Goal: Task Accomplishment & Management: Manage account settings

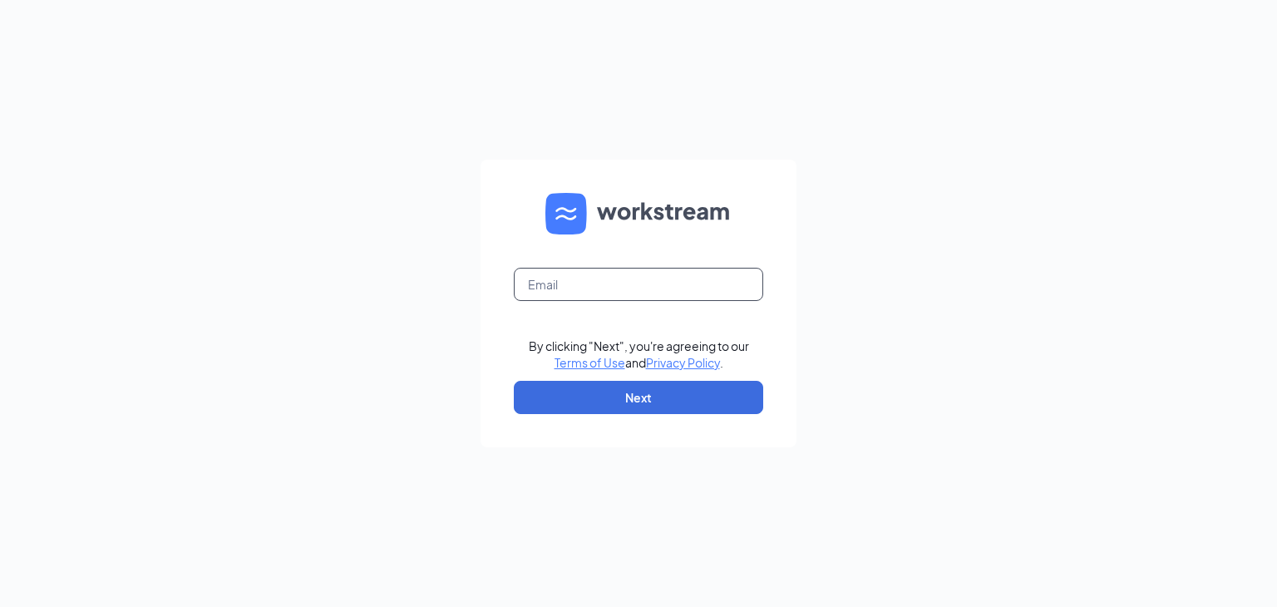
click at [602, 290] on input "text" at bounding box center [638, 284] width 249 height 33
type input "kandaceyoung@bleedblue.net"
click at [622, 383] on button "Next" at bounding box center [638, 397] width 249 height 33
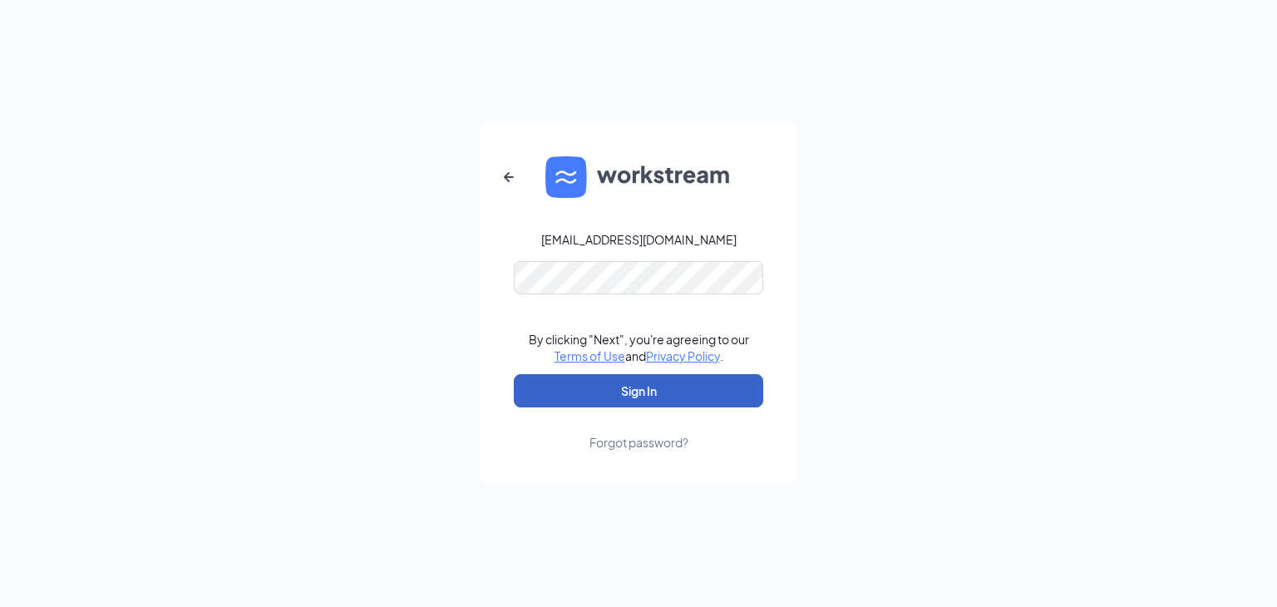
click at [649, 384] on button "Sign In" at bounding box center [638, 390] width 249 height 33
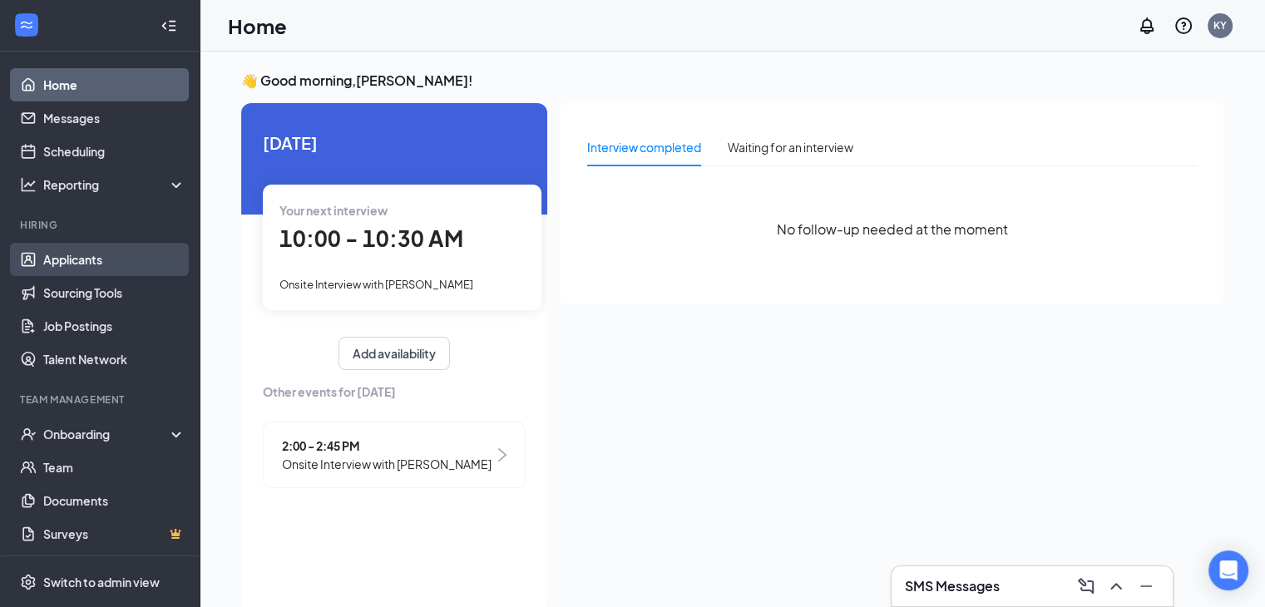
click at [86, 266] on link "Applicants" at bounding box center [114, 259] width 142 height 33
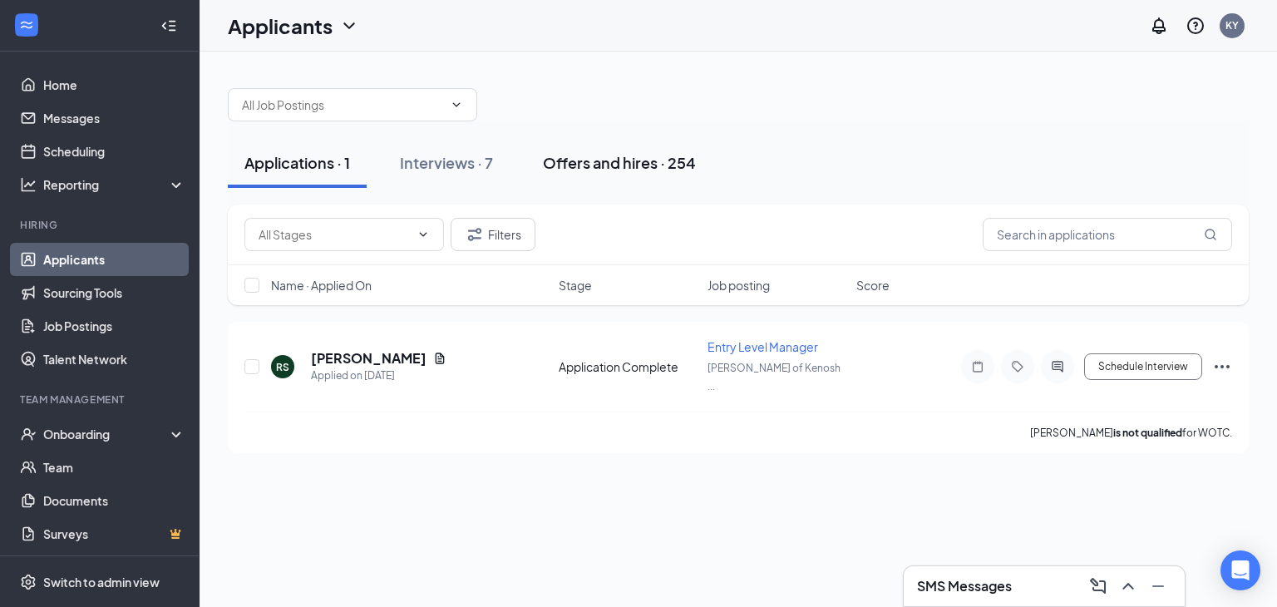
click at [637, 167] on div "Offers and hires · 254" at bounding box center [619, 162] width 153 height 21
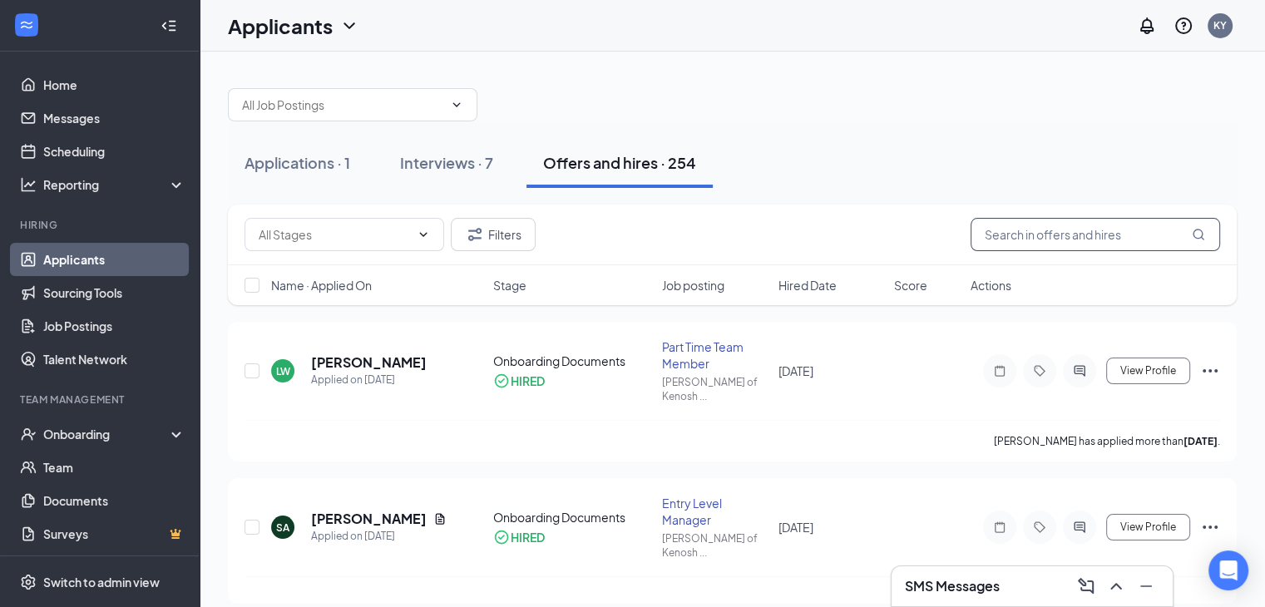
click at [1041, 241] on input "text" at bounding box center [1095, 234] width 249 height 33
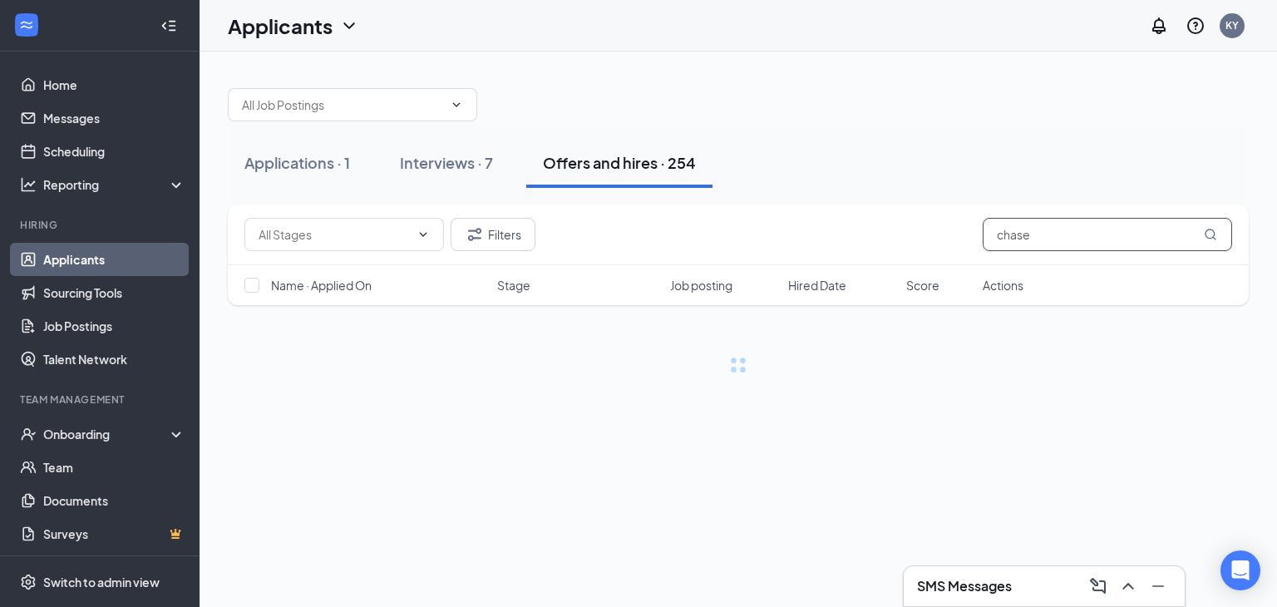
type input "chase"
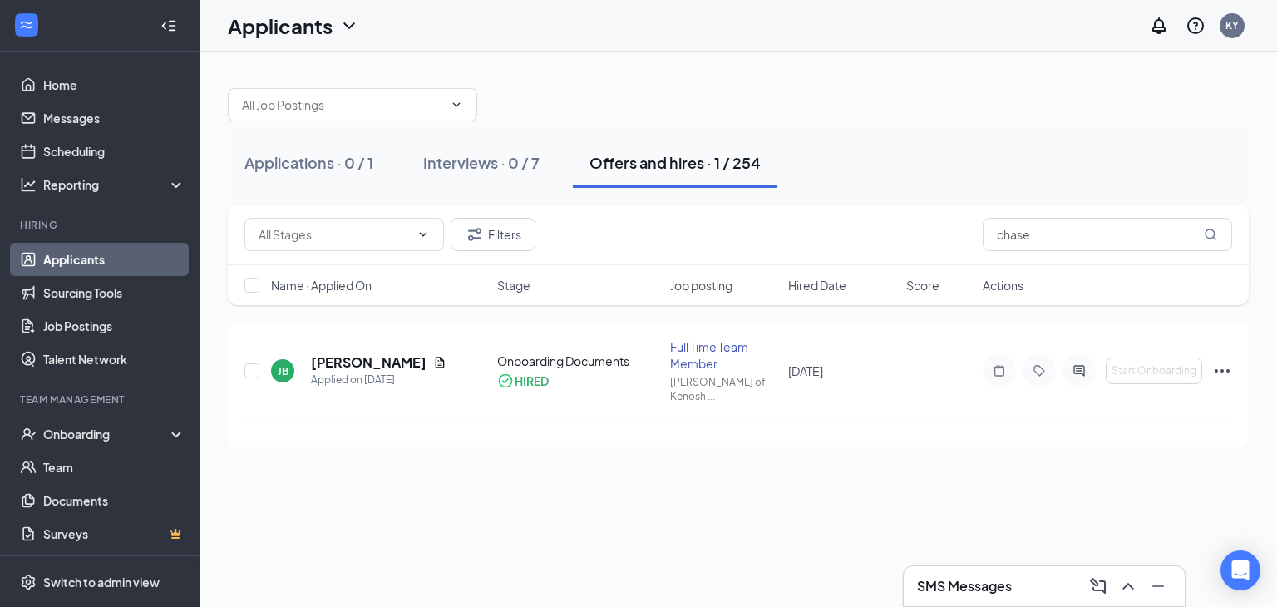
click at [60, 265] on link "Applicants" at bounding box center [114, 259] width 142 height 33
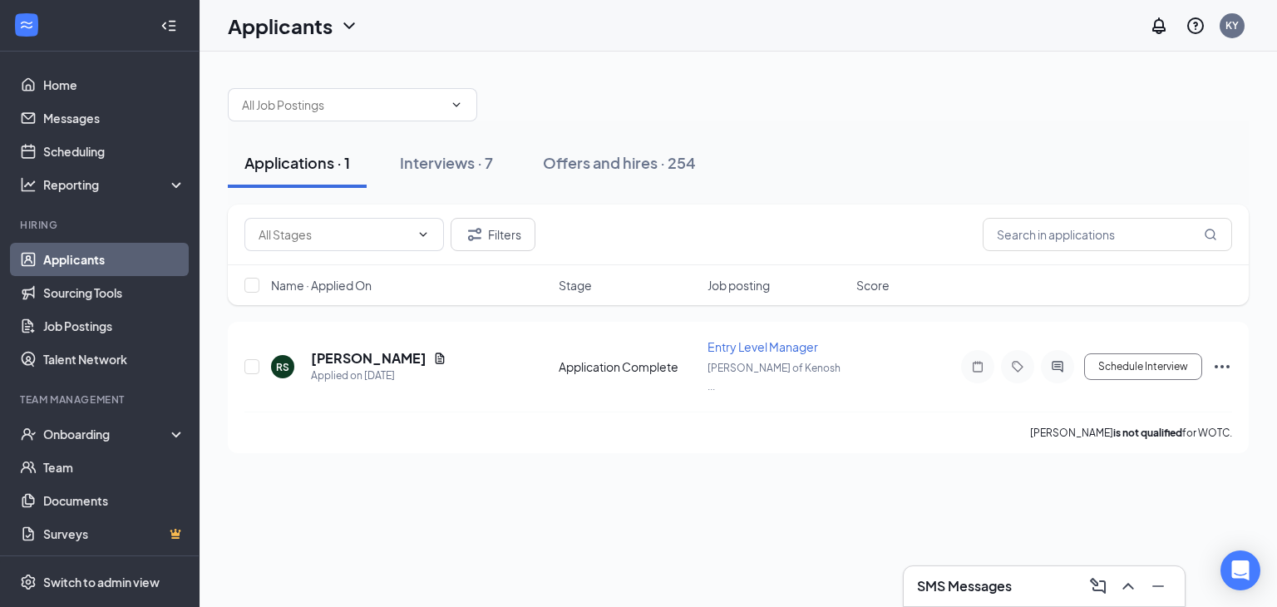
click at [60, 265] on link "Applicants" at bounding box center [114, 259] width 142 height 33
click at [494, 237] on button "Filters" at bounding box center [493, 234] width 85 height 33
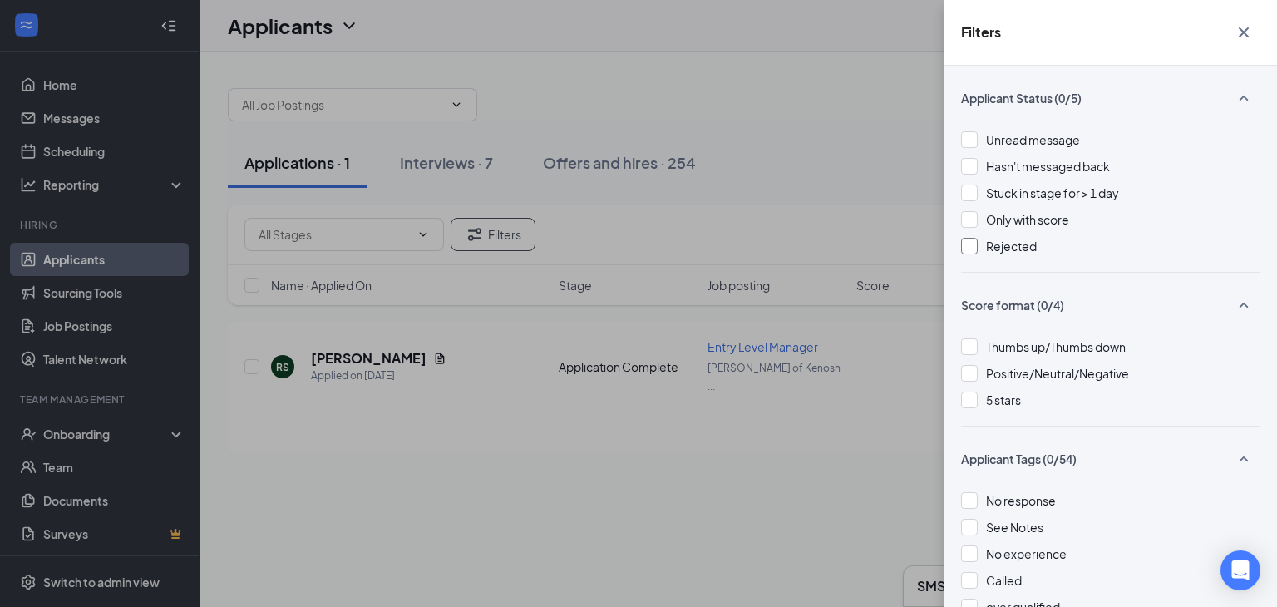
click at [974, 247] on div at bounding box center [969, 246] width 17 height 17
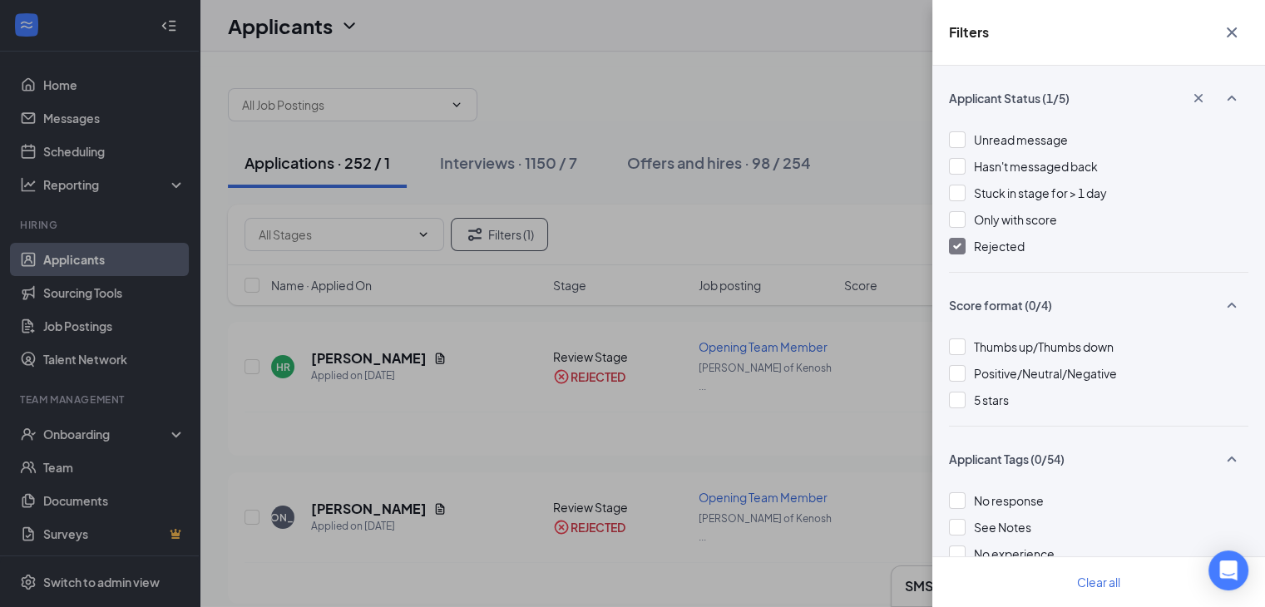
click at [1233, 30] on icon "Cross" at bounding box center [1232, 32] width 10 height 10
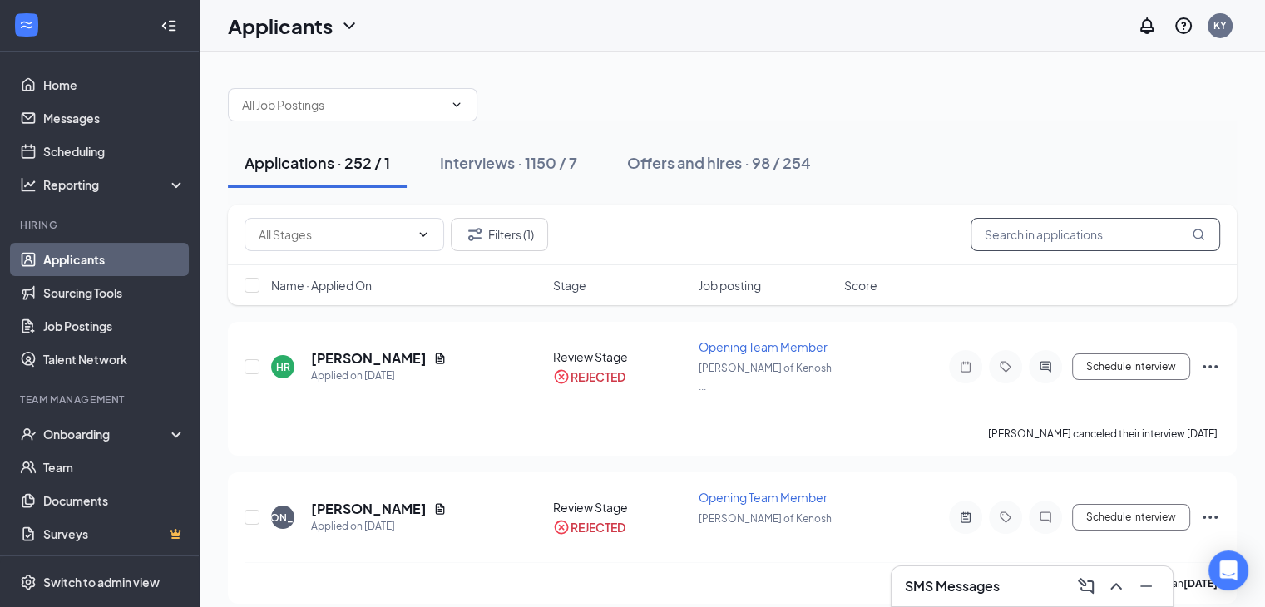
click at [1058, 239] on input "text" at bounding box center [1095, 234] width 249 height 33
type input "chase"
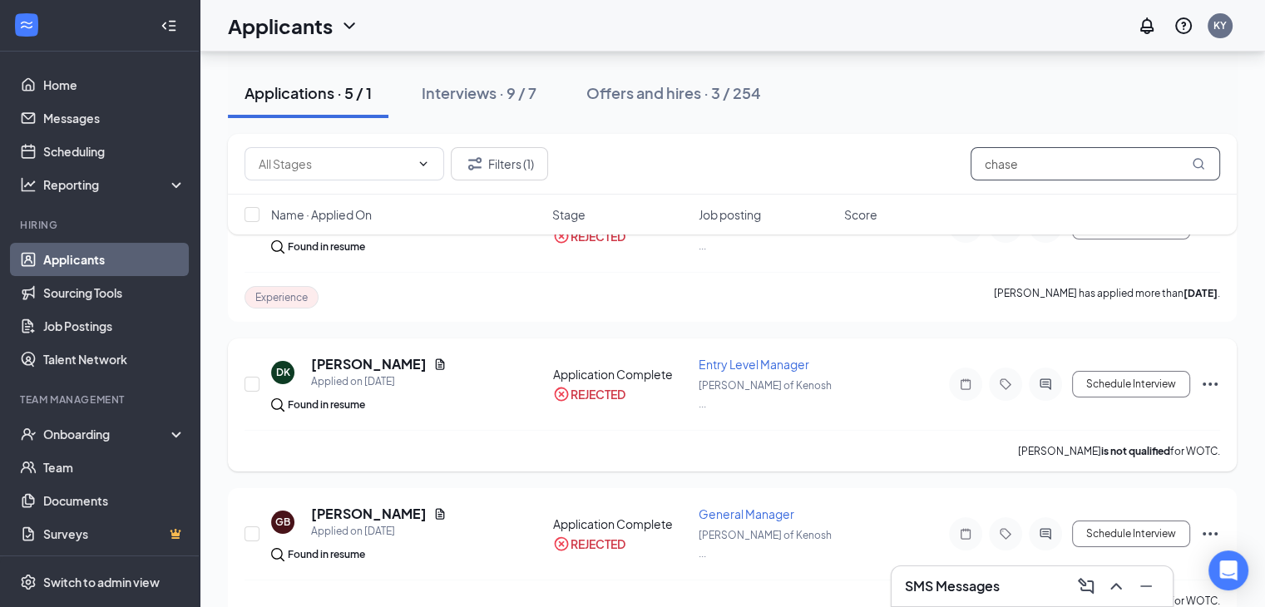
scroll to position [141, 0]
drag, startPoint x: 1003, startPoint y: 167, endPoint x: 941, endPoint y: 167, distance: 61.5
click at [941, 167] on div "Filters (1) chase" at bounding box center [733, 163] width 976 height 33
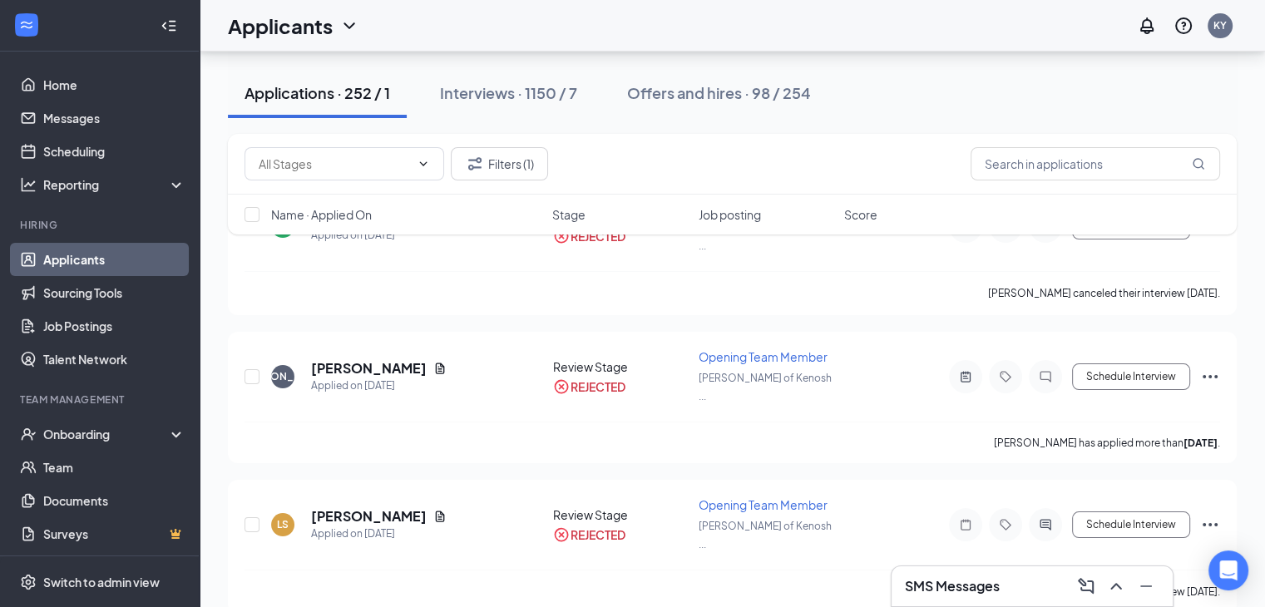
click at [945, 161] on div "Filters (1)" at bounding box center [733, 163] width 976 height 33
click at [57, 269] on link "Applicants" at bounding box center [114, 259] width 142 height 33
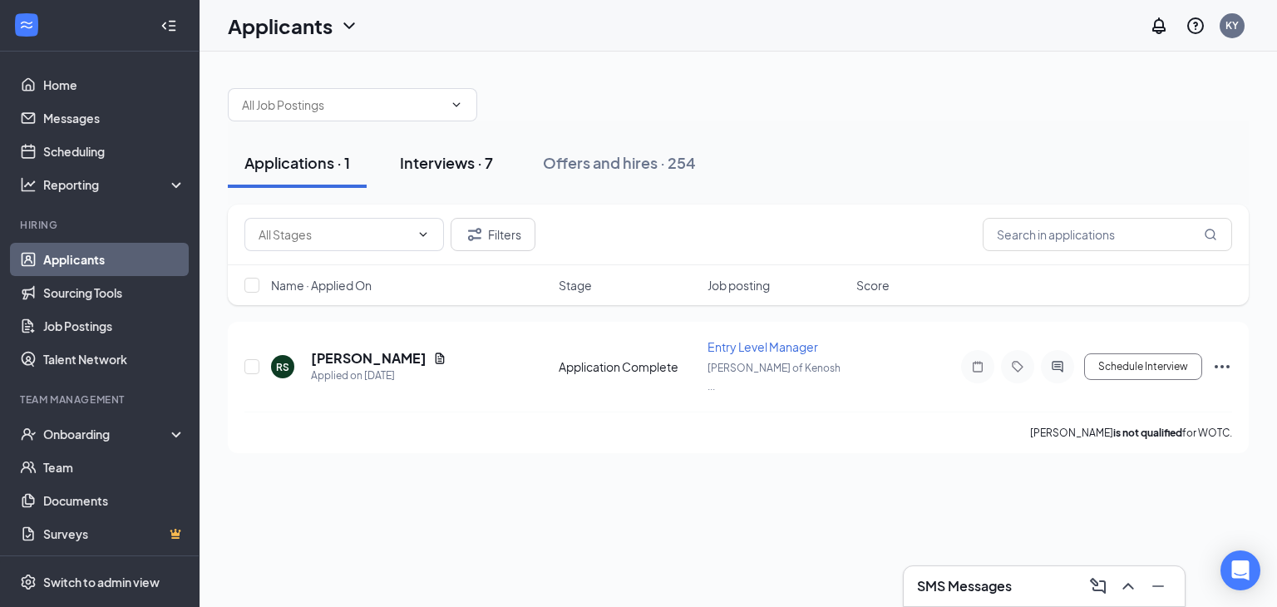
click at [433, 161] on div "Interviews · 7" at bounding box center [446, 162] width 93 height 21
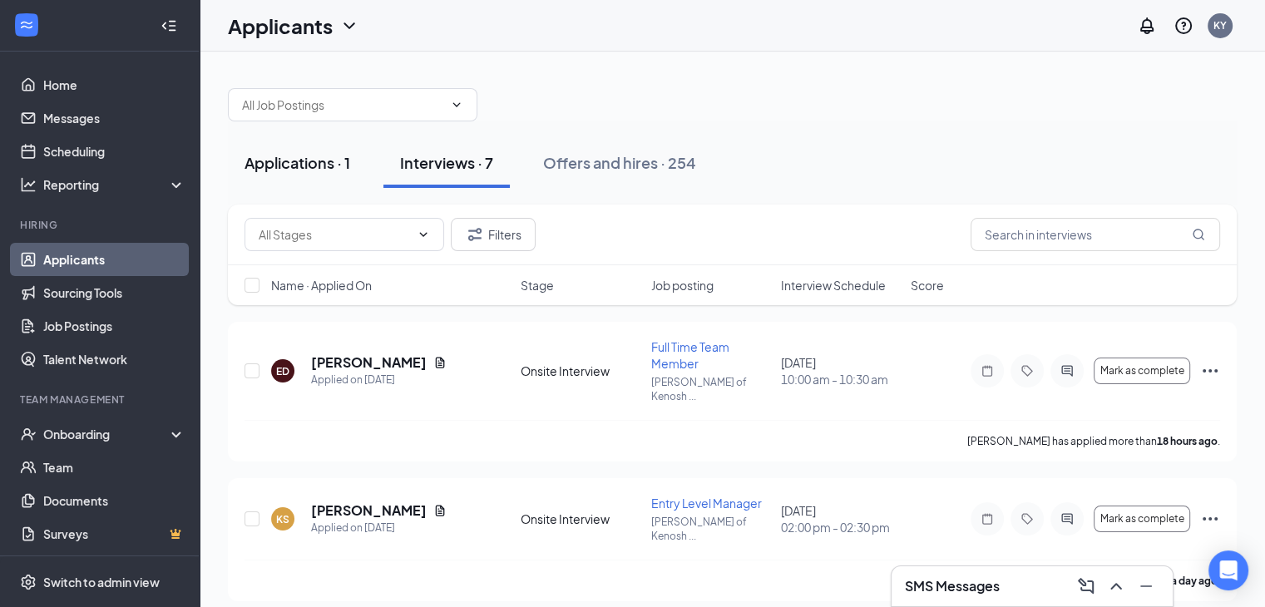
click at [303, 168] on div "Applications · 1" at bounding box center [298, 162] width 106 height 21
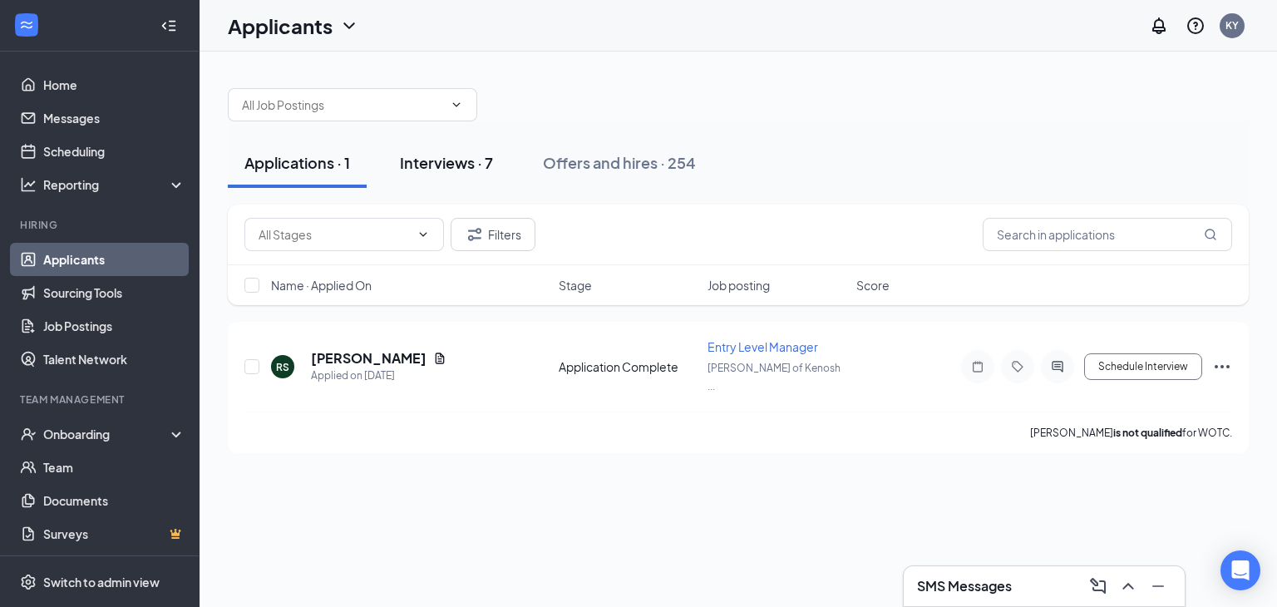
click at [450, 162] on div "Interviews · 7" at bounding box center [446, 162] width 93 height 21
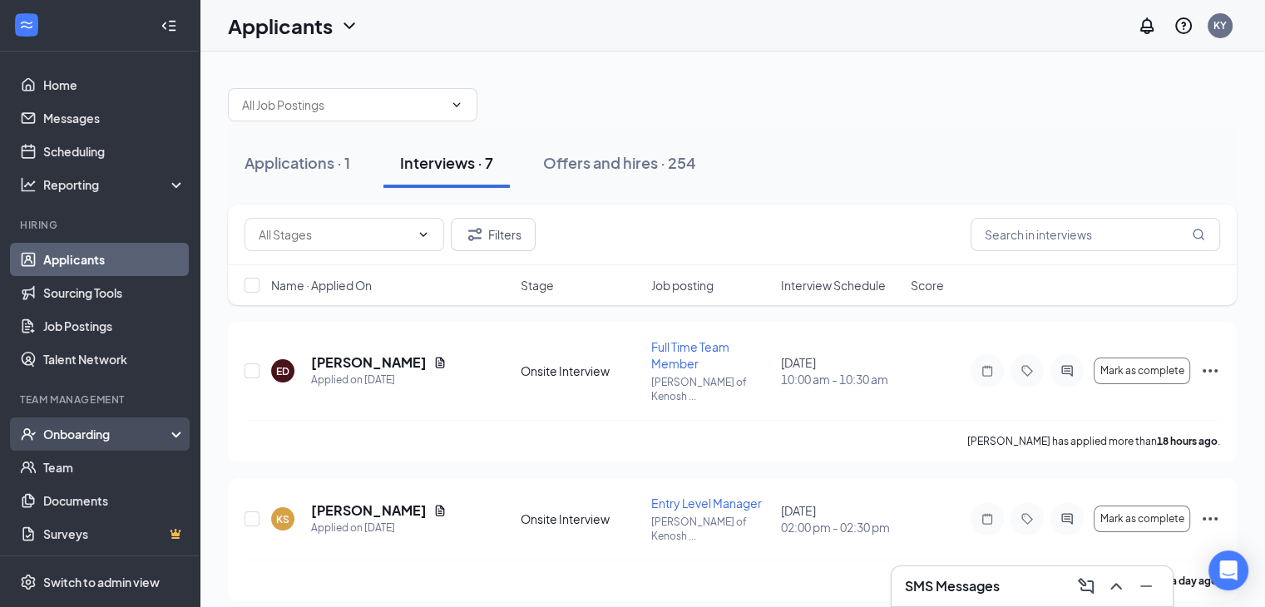
click at [48, 430] on div "Onboarding" at bounding box center [107, 434] width 128 height 17
click at [63, 472] on link "Overview" at bounding box center [114, 467] width 142 height 33
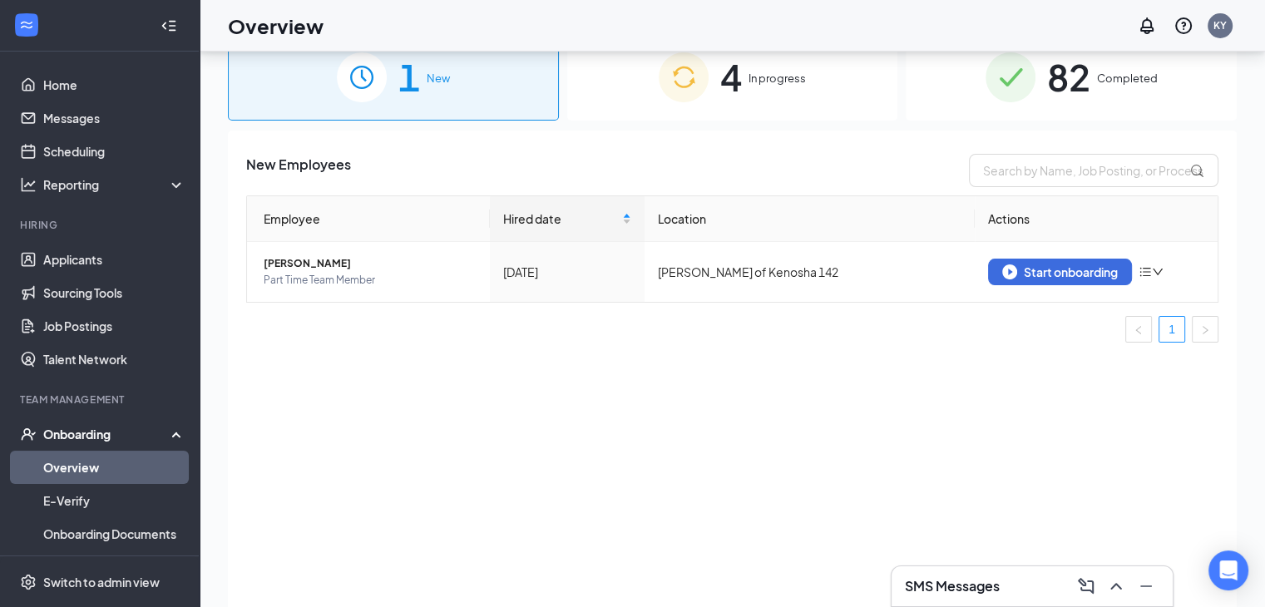
scroll to position [75, 0]
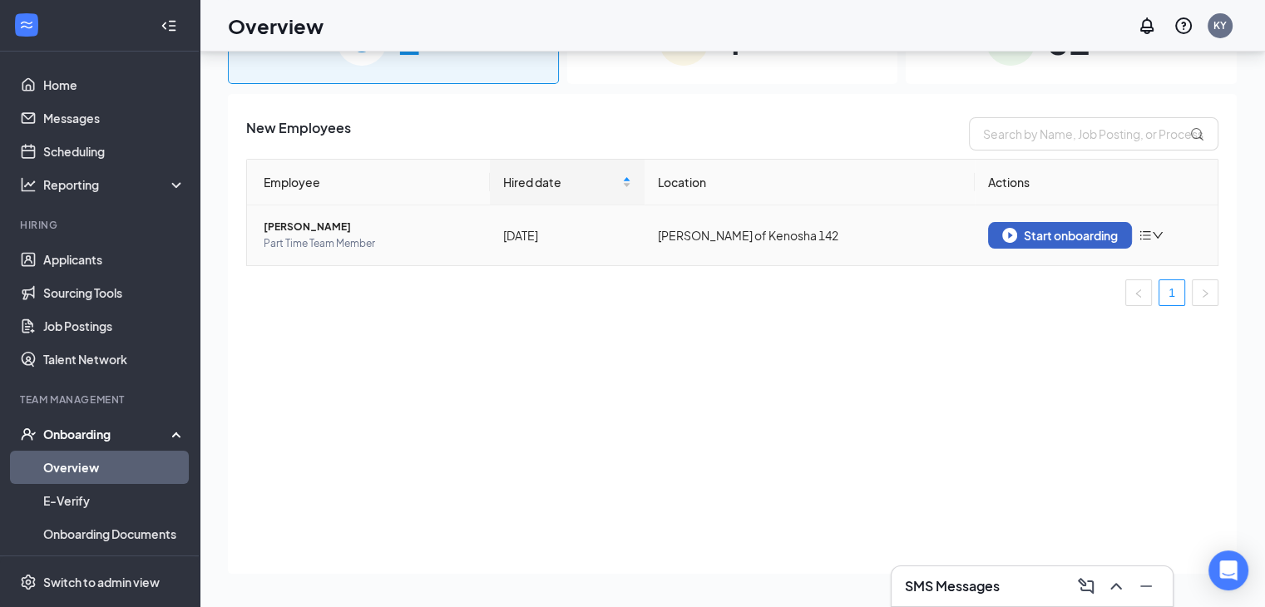
click at [1014, 237] on img "button" at bounding box center [1009, 235] width 15 height 15
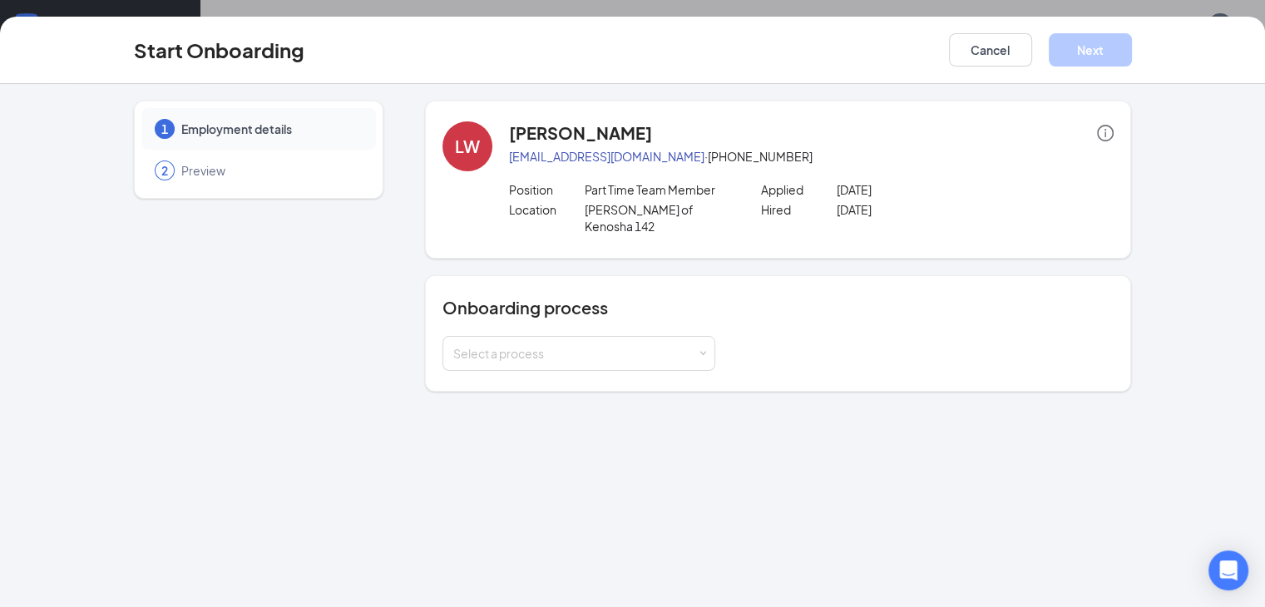
click at [539, 357] on div "Onboarding process Select a process" at bounding box center [778, 333] width 707 height 116
click at [640, 348] on div "Select a process" at bounding box center [578, 353] width 251 height 33
click at [775, 336] on div "Select a process" at bounding box center [778, 353] width 672 height 35
click at [1032, 54] on button "Cancel" at bounding box center [990, 49] width 83 height 33
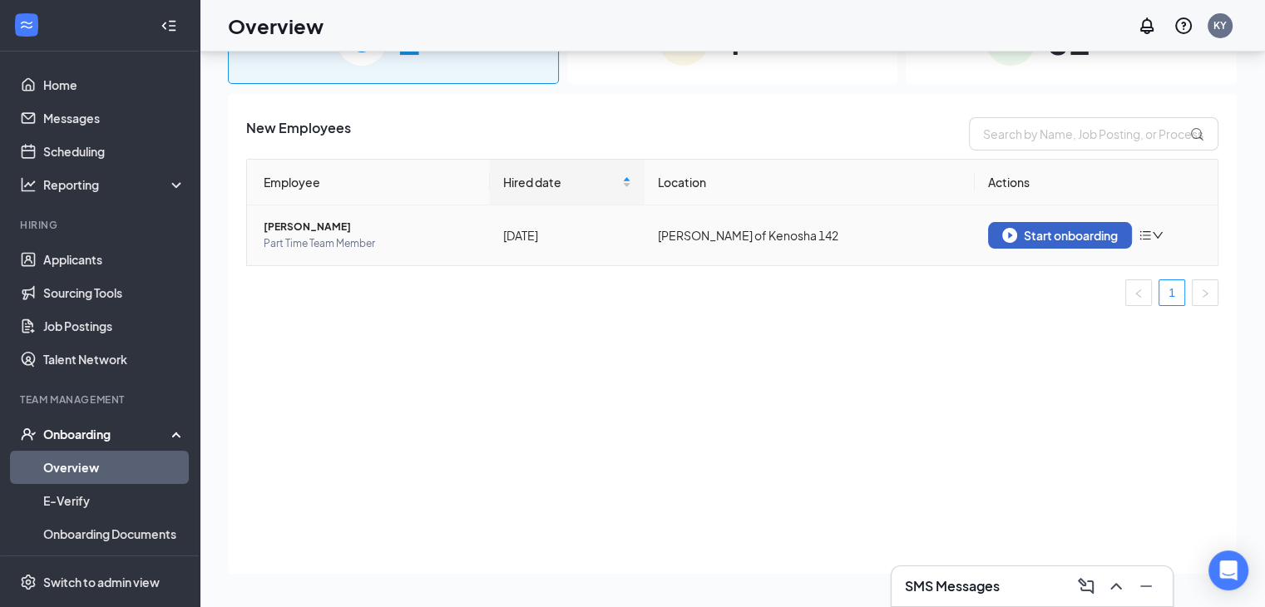
scroll to position [0, 0]
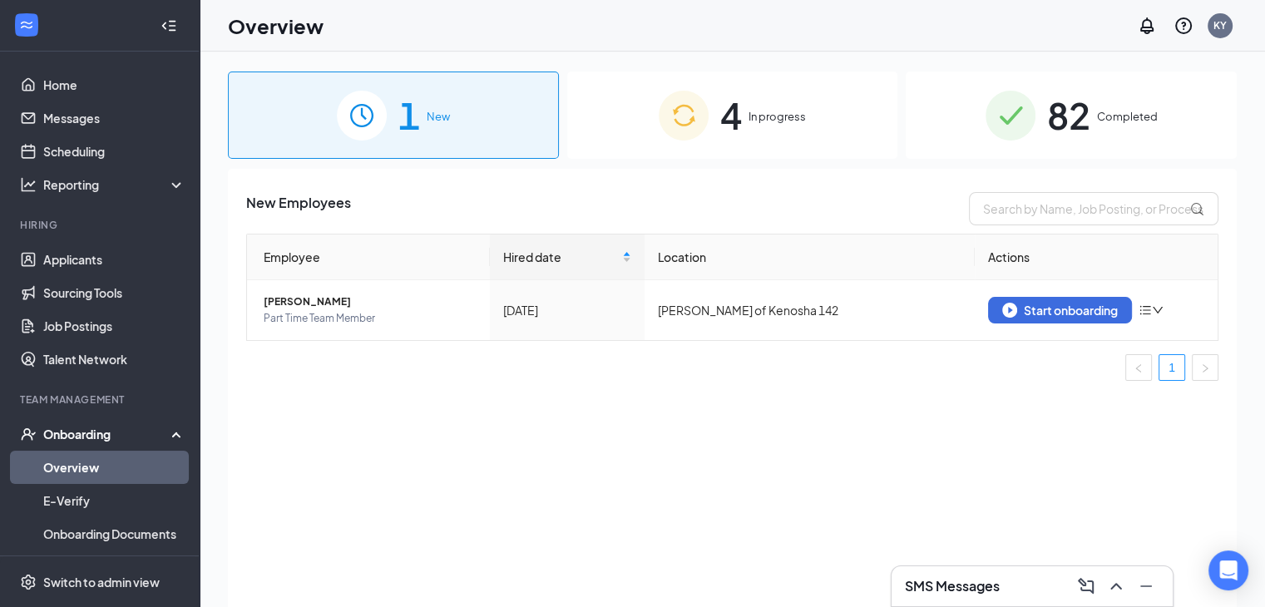
click at [703, 109] on img at bounding box center [684, 116] width 50 height 50
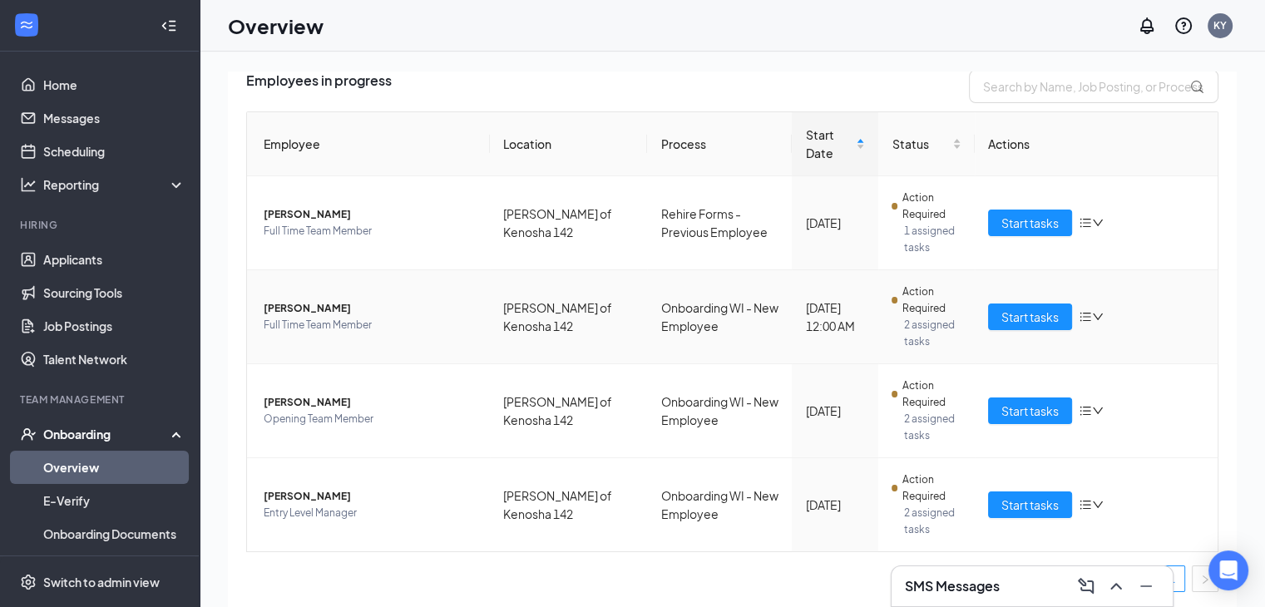
scroll to position [123, 0]
click at [288, 309] on span "[PERSON_NAME]" at bounding box center [370, 307] width 213 height 17
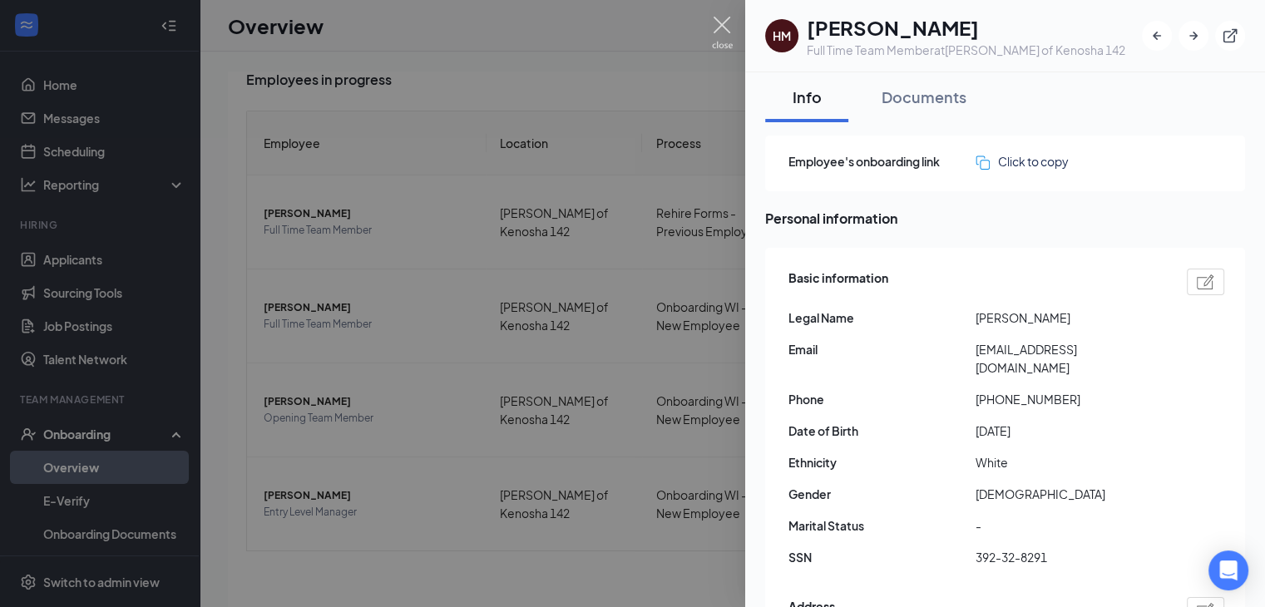
click at [716, 18] on img at bounding box center [722, 33] width 21 height 32
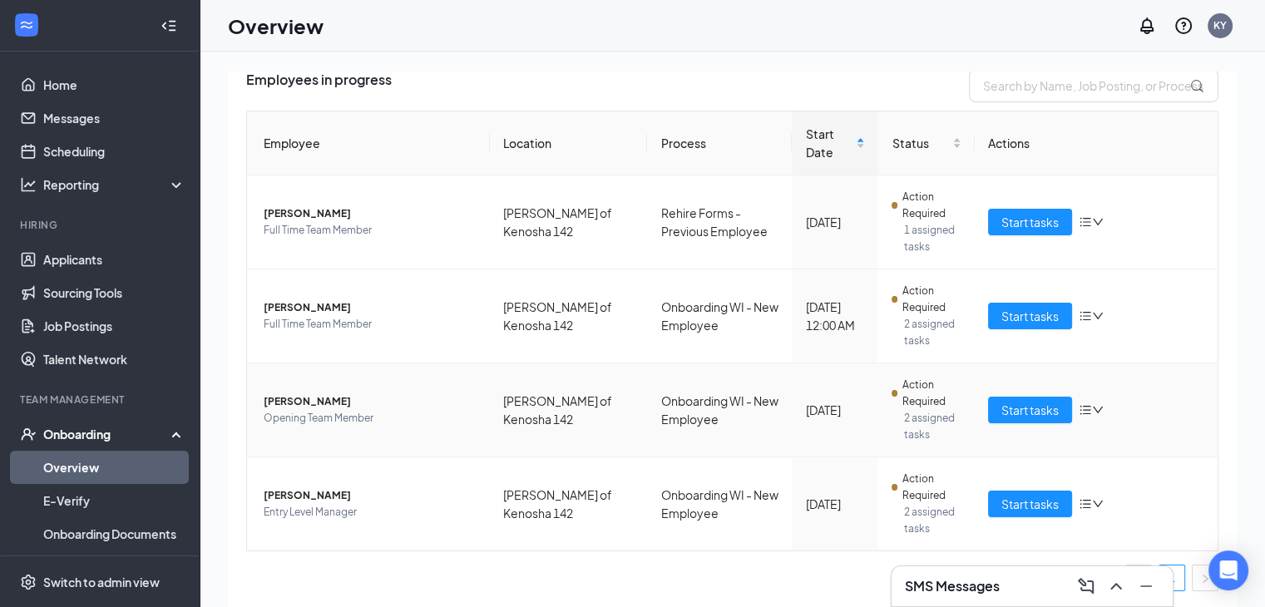
click at [318, 397] on span "[PERSON_NAME]" at bounding box center [370, 401] width 213 height 17
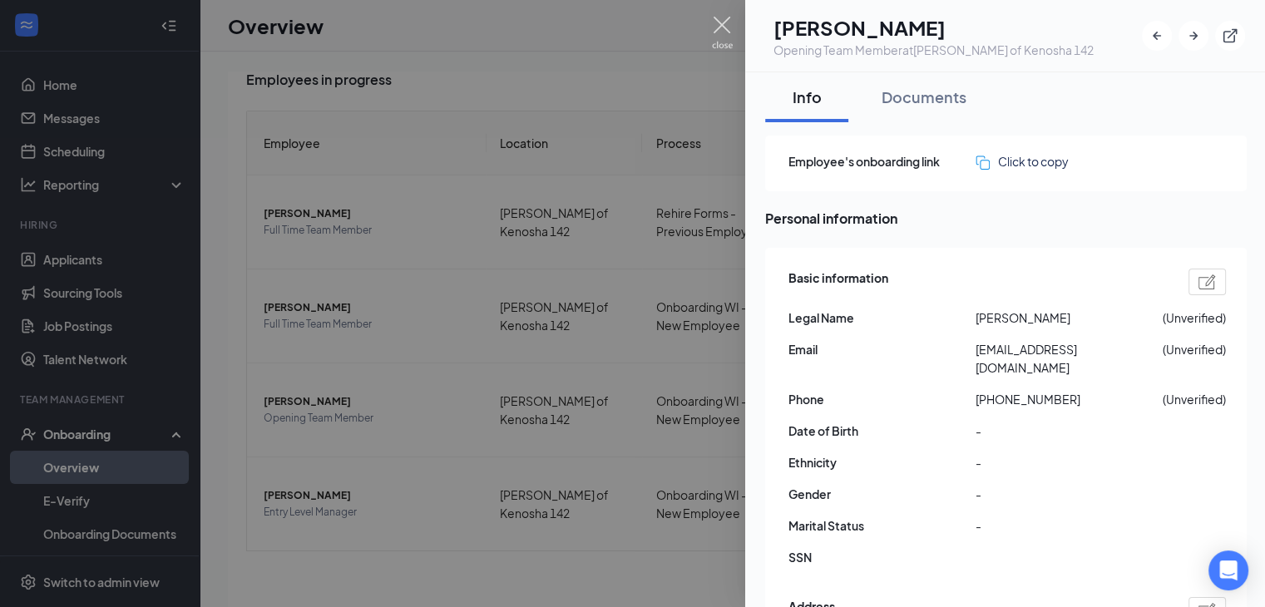
click at [720, 22] on img at bounding box center [722, 33] width 21 height 32
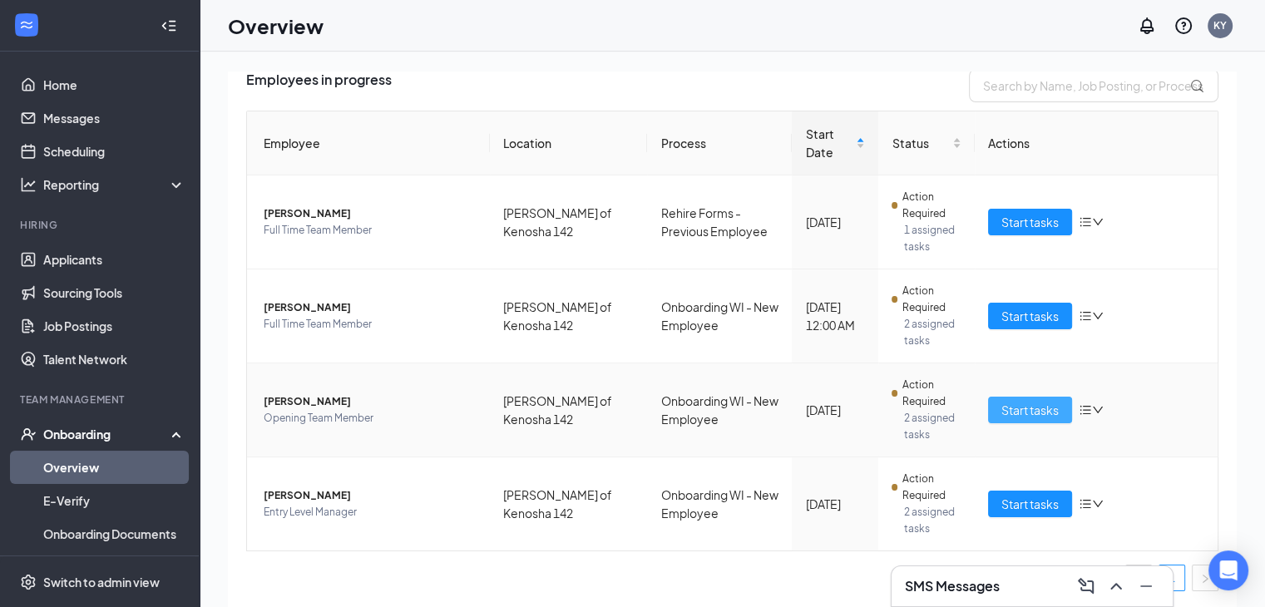
click at [1036, 413] on span "Start tasks" at bounding box center [1029, 410] width 57 height 18
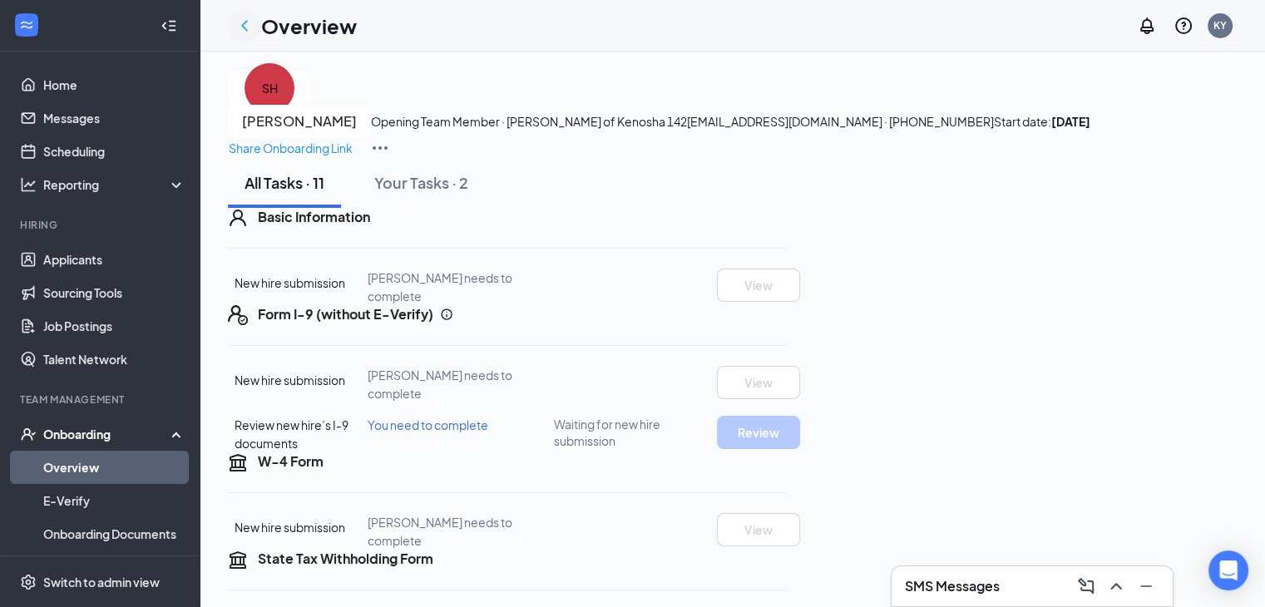
click at [240, 27] on icon "ChevronLeft" at bounding box center [245, 26] width 20 height 20
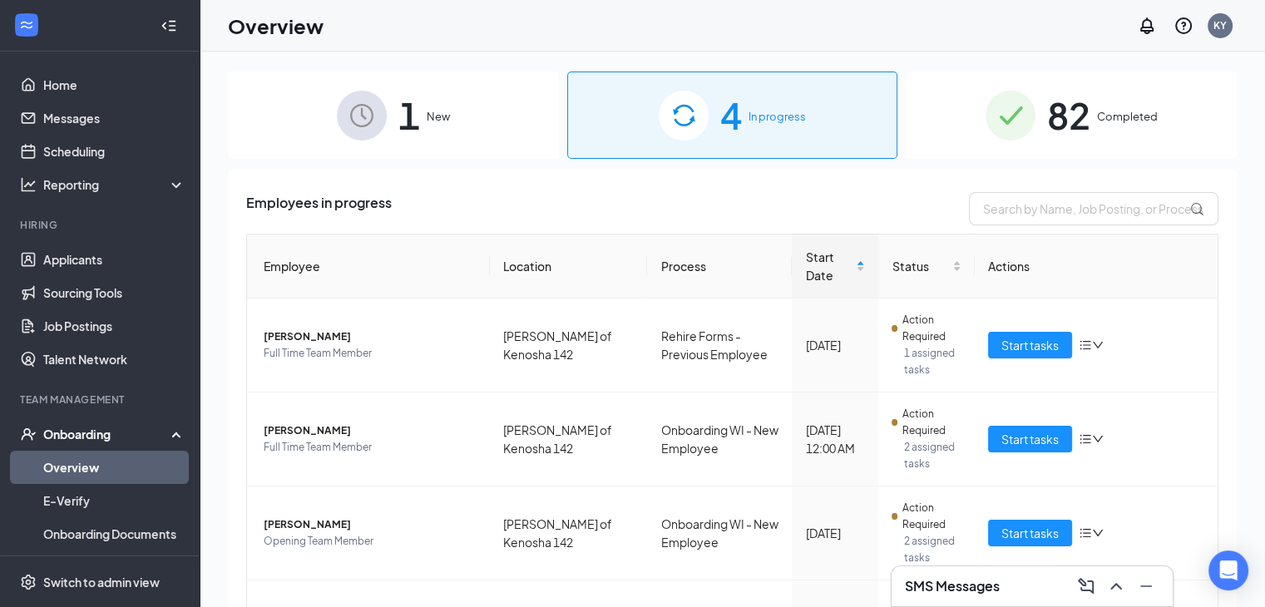
click at [400, 109] on span "1" at bounding box center [409, 114] width 22 height 57
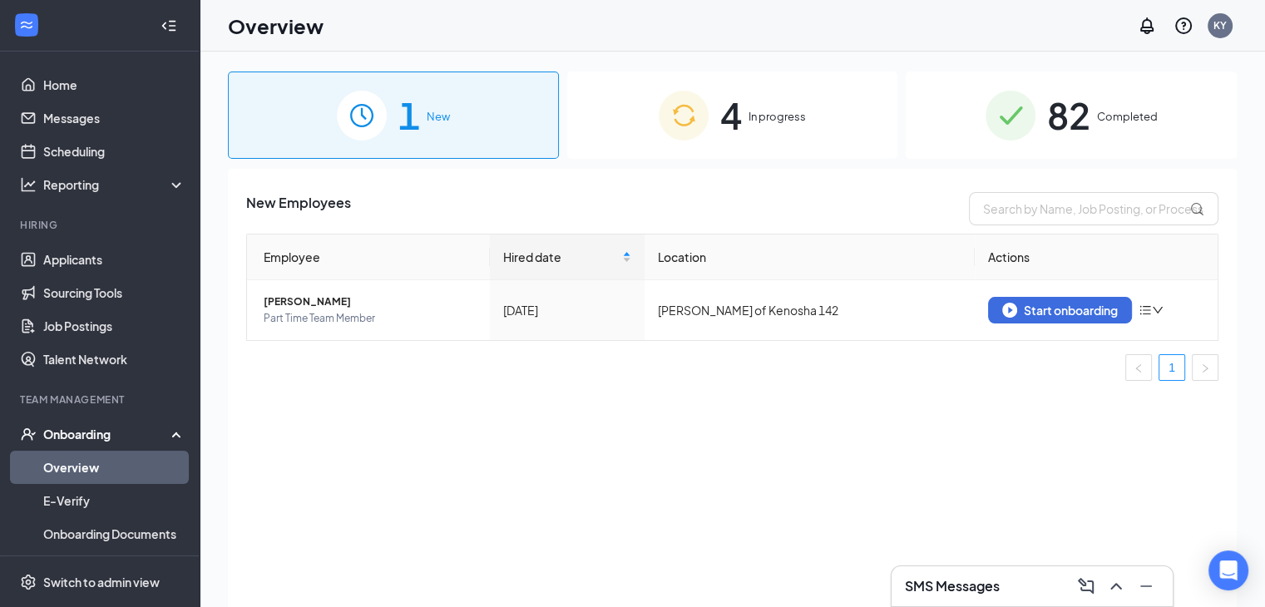
click at [709, 131] on div "4 In progress" at bounding box center [732, 115] width 331 height 87
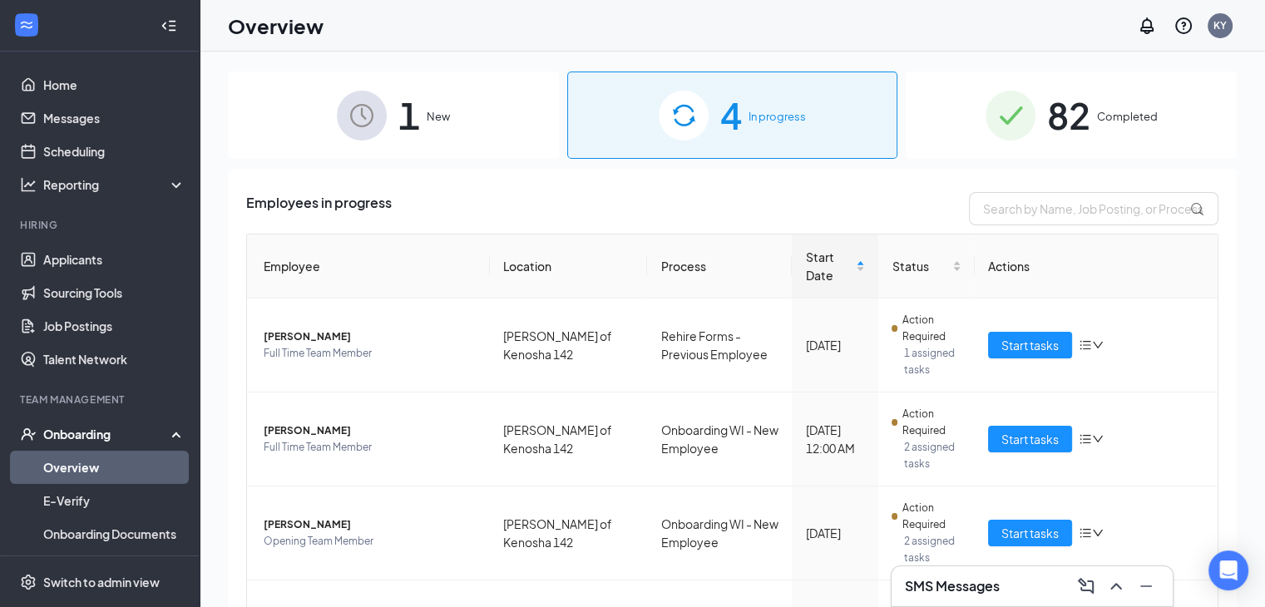
click at [449, 97] on div "1 New" at bounding box center [393, 115] width 331 height 87
